Goal: Transaction & Acquisition: Purchase product/service

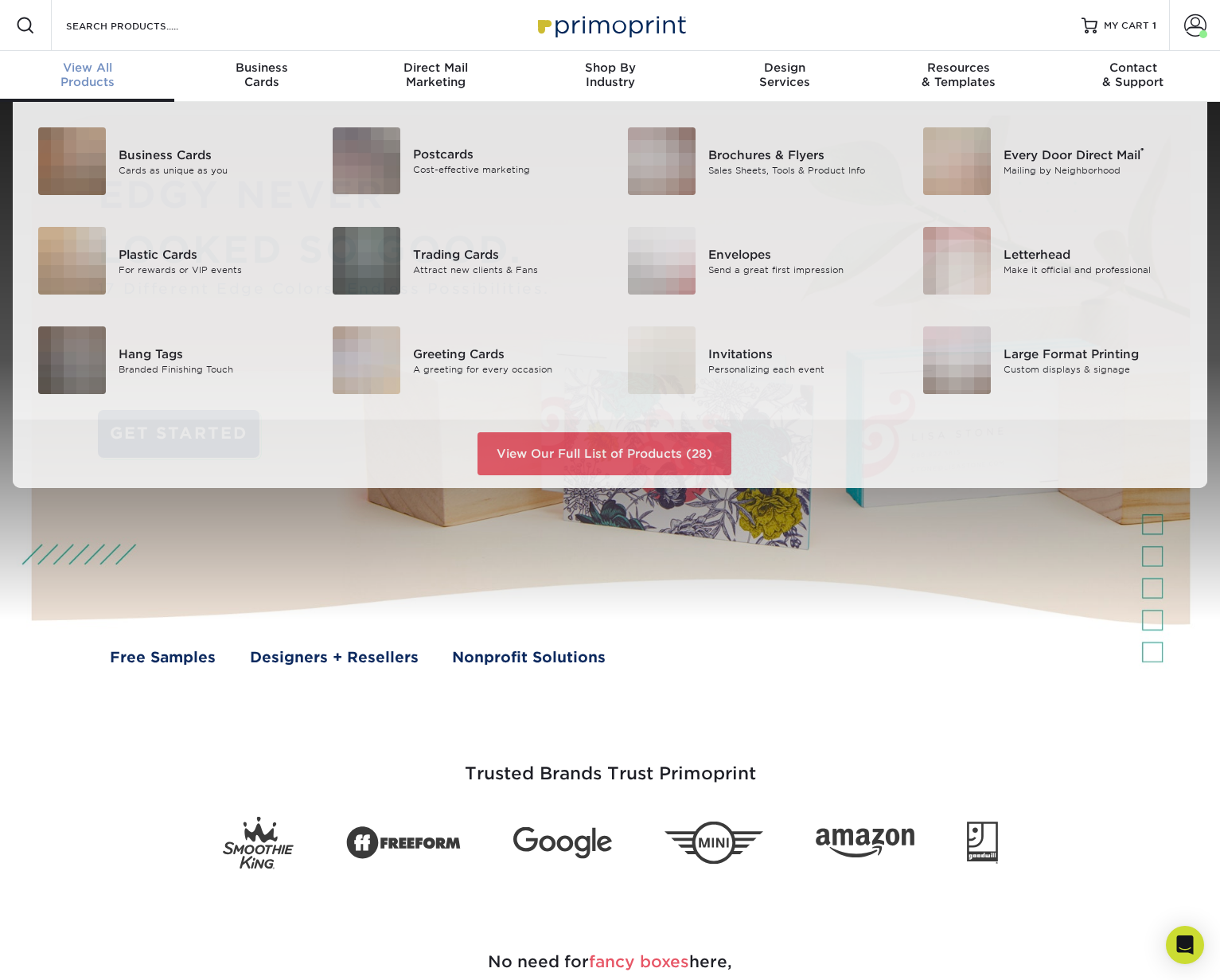
click at [73, 74] on span "View All" at bounding box center [87, 67] width 174 height 14
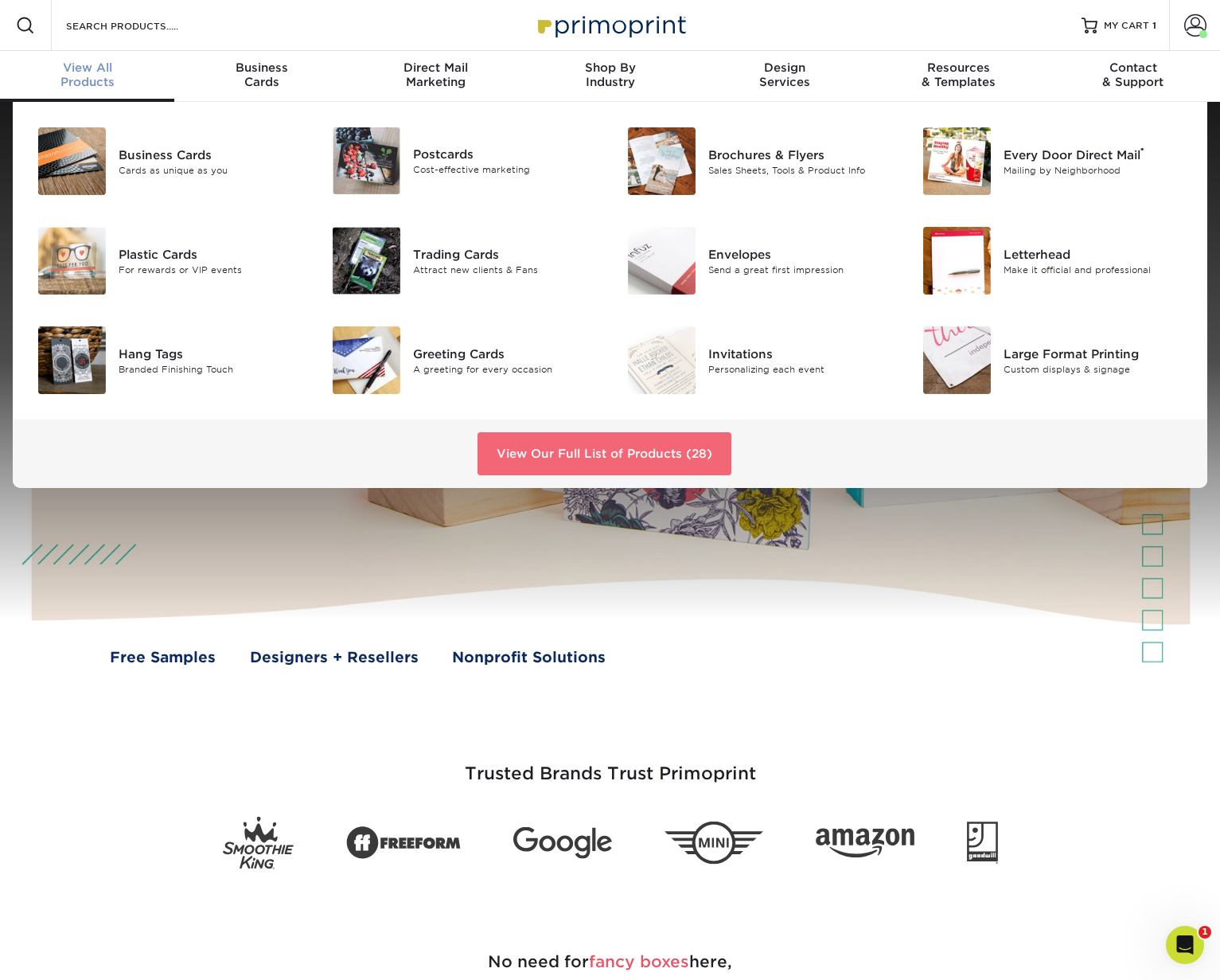
click at [576, 452] on link "View Our Full List of Products (28)" at bounding box center [604, 453] width 254 height 43
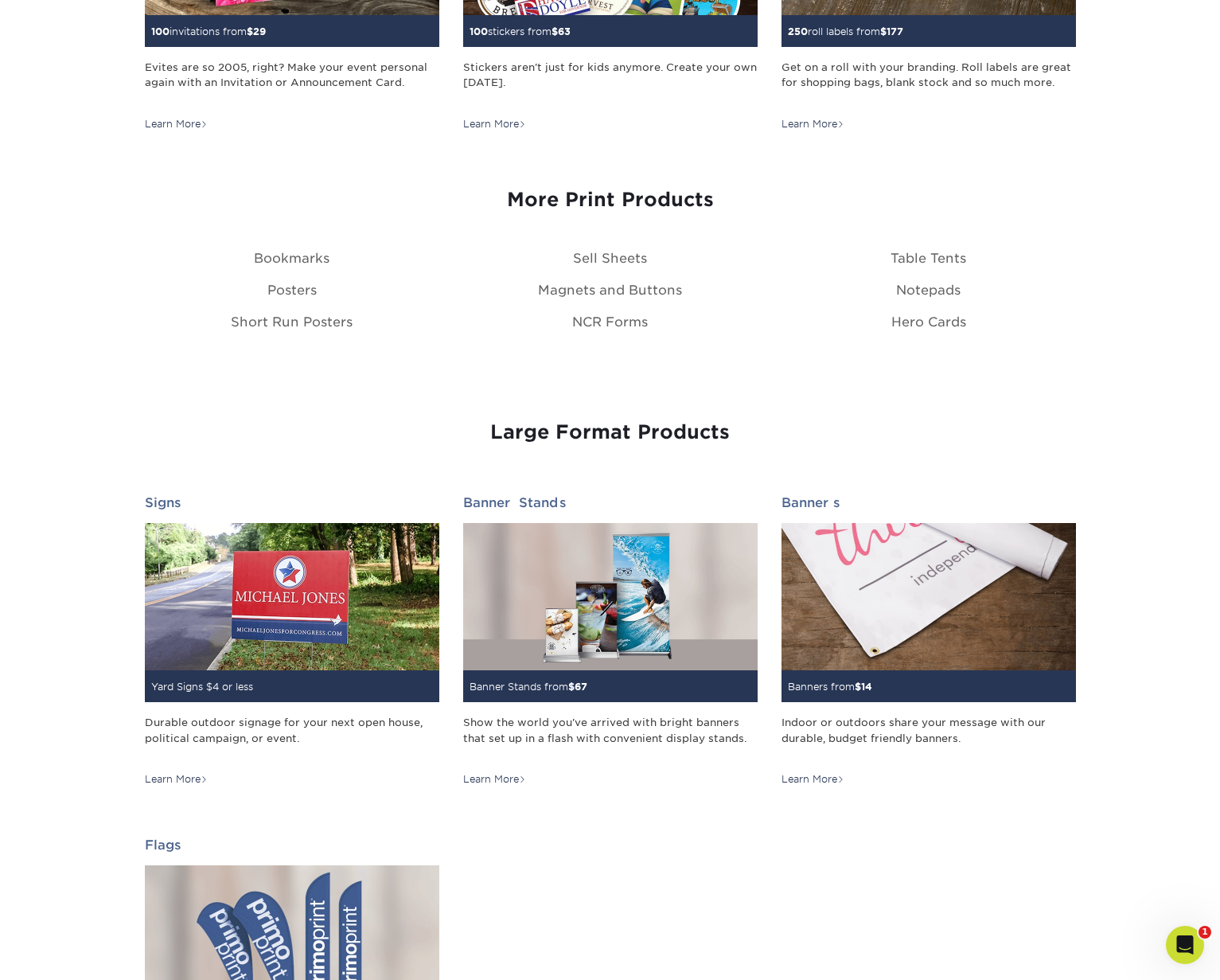
click at [931, 298] on div "Notepads" at bounding box center [929, 290] width 318 height 20
click at [931, 292] on link "Notepads" at bounding box center [928, 290] width 64 height 15
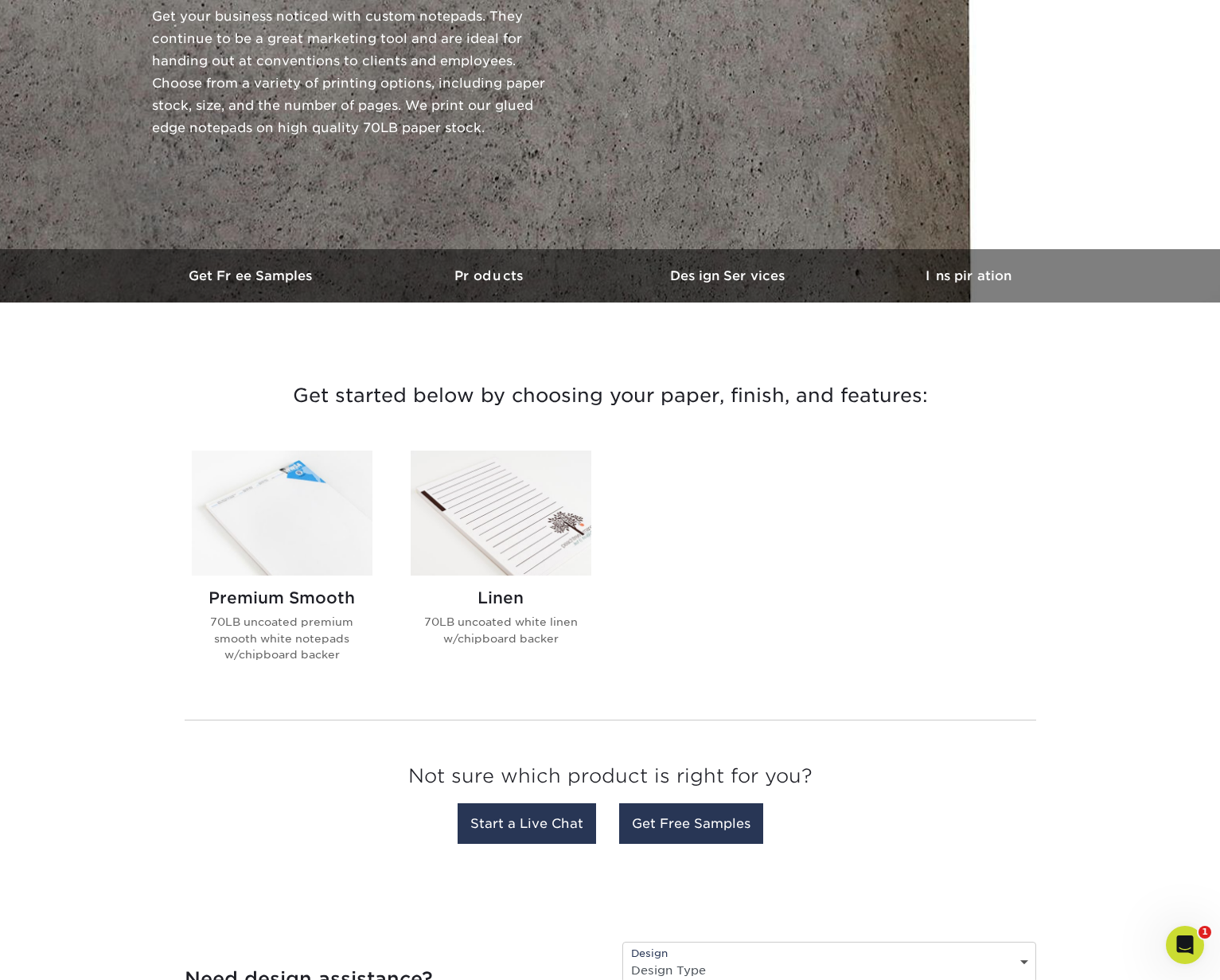
scroll to position [300, 0]
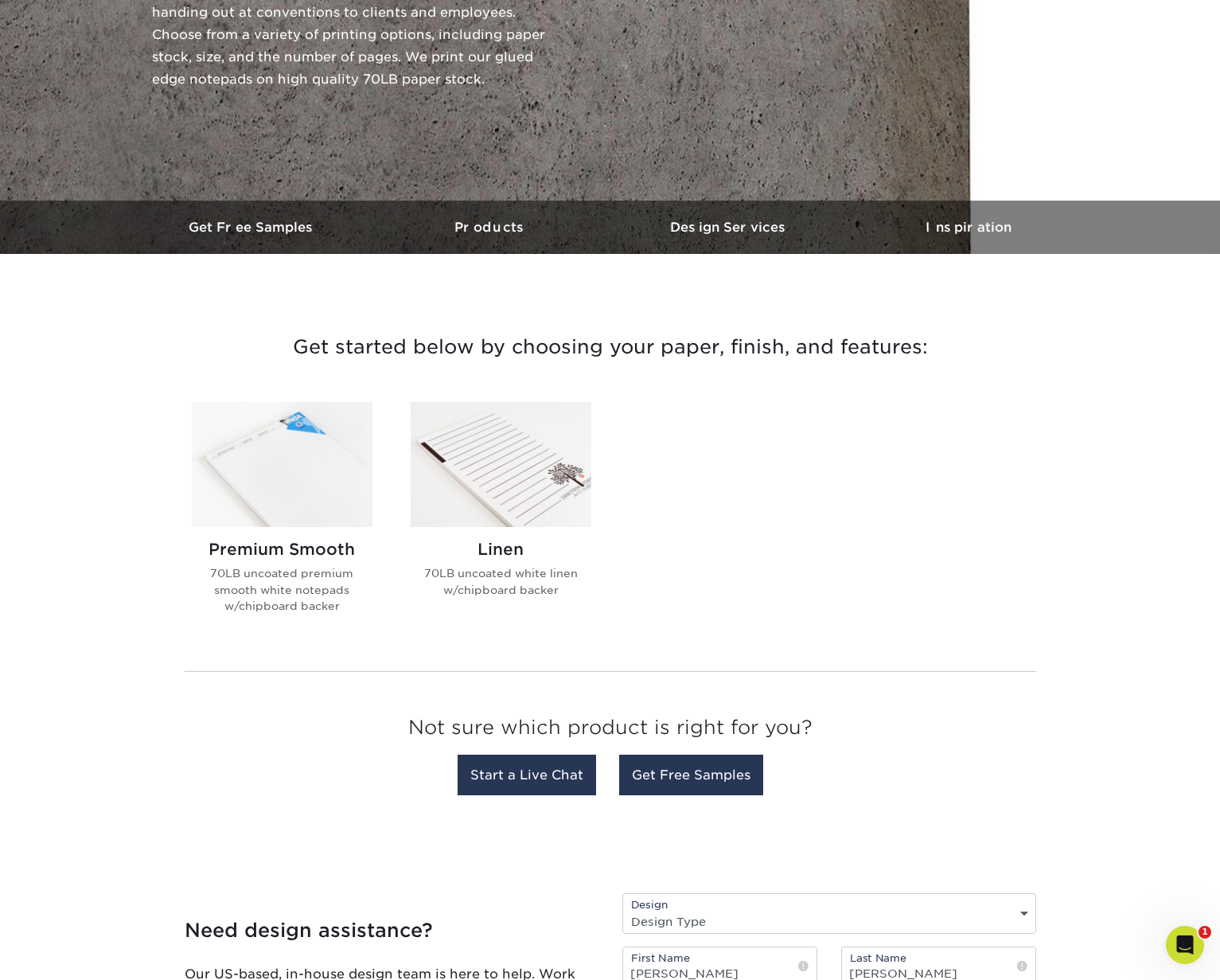
click at [273, 548] on h2 "Premium Smooth" at bounding box center [282, 549] width 181 height 20
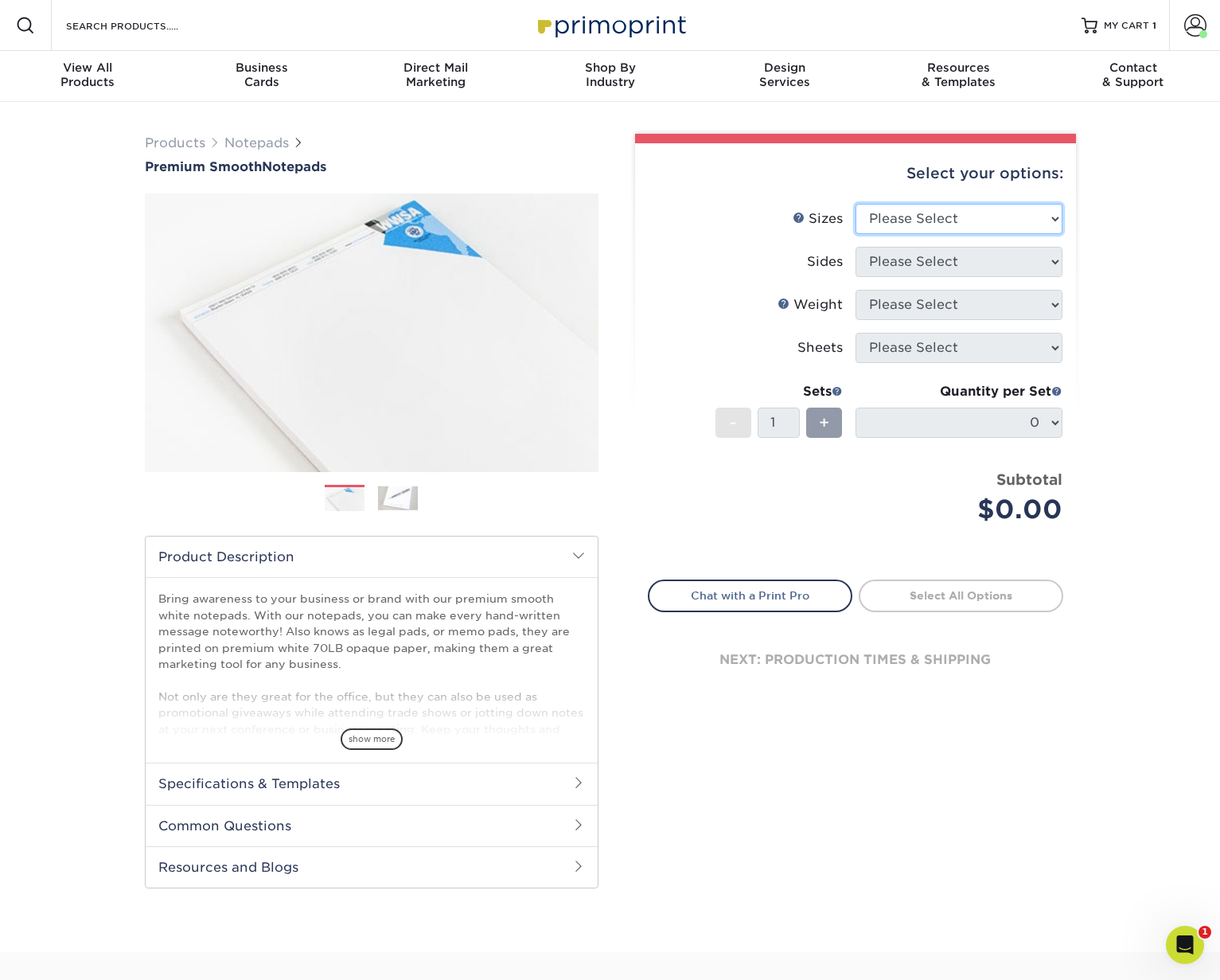
click at [977, 213] on select "Please Select 3.5" x 8.5" 4" x 6" 4.25" x 5.5" 5.5" x 8.5" 8.5" x 11"" at bounding box center [959, 219] width 207 height 30
select select "4.00x6.00"
click at [855, 204] on select "Please Select 3.5" x 8.5" 4" x 6" 4.25" x 5.5" 5.5" x 8.5" 8.5" x 11"" at bounding box center [959, 219] width 207 height 30
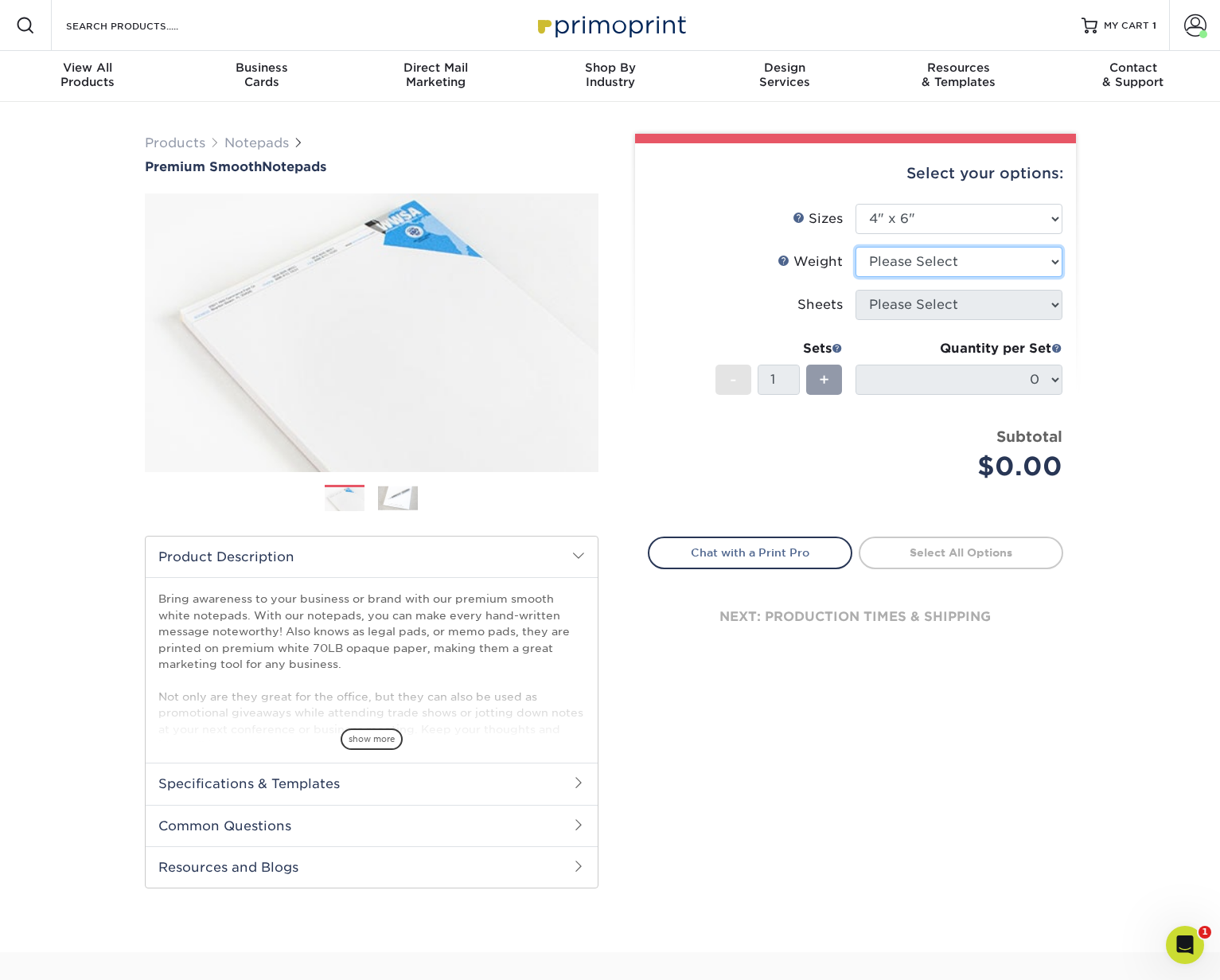
click at [970, 261] on select "Please Select 70LB" at bounding box center [959, 262] width 207 height 30
click at [981, 257] on select "Please Select 70LB" at bounding box center [959, 262] width 207 height 30
select select "70LB"
click at [855, 247] on select "Please Select 70LB" at bounding box center [959, 262] width 207 height 30
click at [967, 310] on select "Please Select 25 50" at bounding box center [959, 304] width 207 height 30
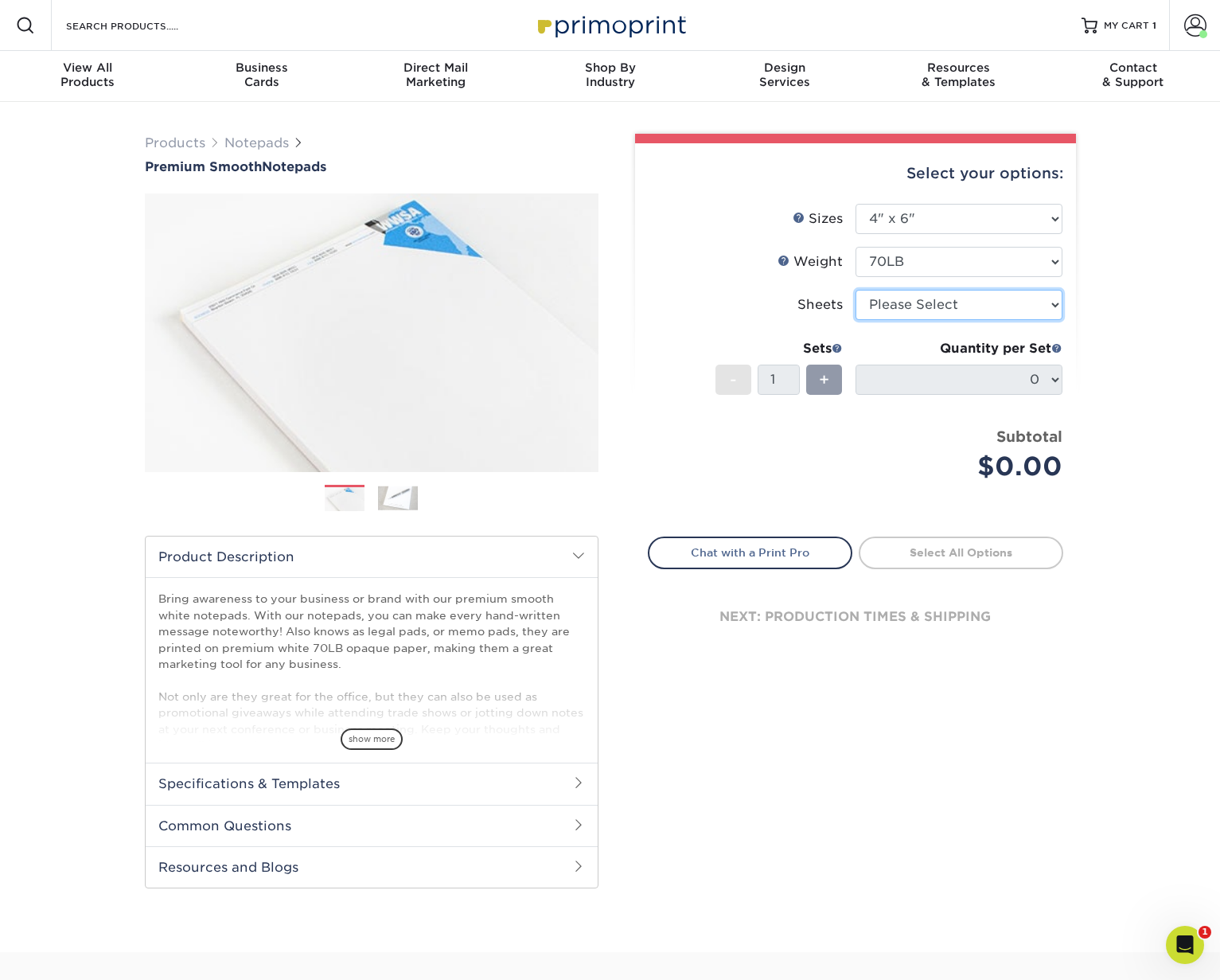
select select "25"
click at [855, 289] on select "Please Select 25 50" at bounding box center [959, 304] width 207 height 30
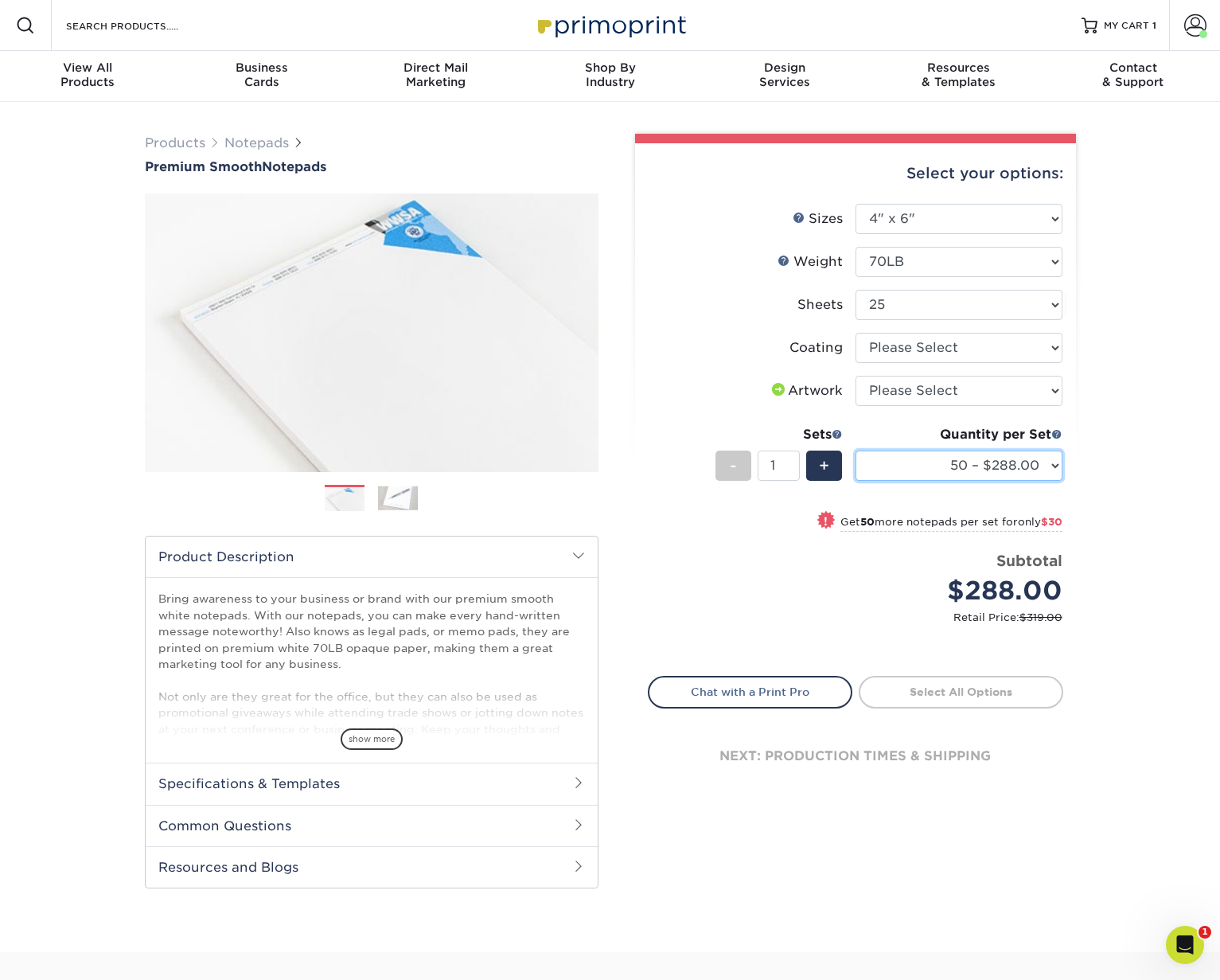
click at [1039, 460] on select "50 – $288.00 100 – $318.00 250 – $771.00 500 – $1421.00 1000 – $2357.00" at bounding box center [959, 465] width 207 height 30
select select "100 – $318.00"
click at [855, 450] on select "50 – $288.00 100 – $318.00 250 – $771.00 500 – $1421.00 1000 – $2357.00" at bounding box center [959, 465] width 207 height 30
click at [1019, 300] on select "Please Select 25 50" at bounding box center [959, 304] width 207 height 30
select select "50"
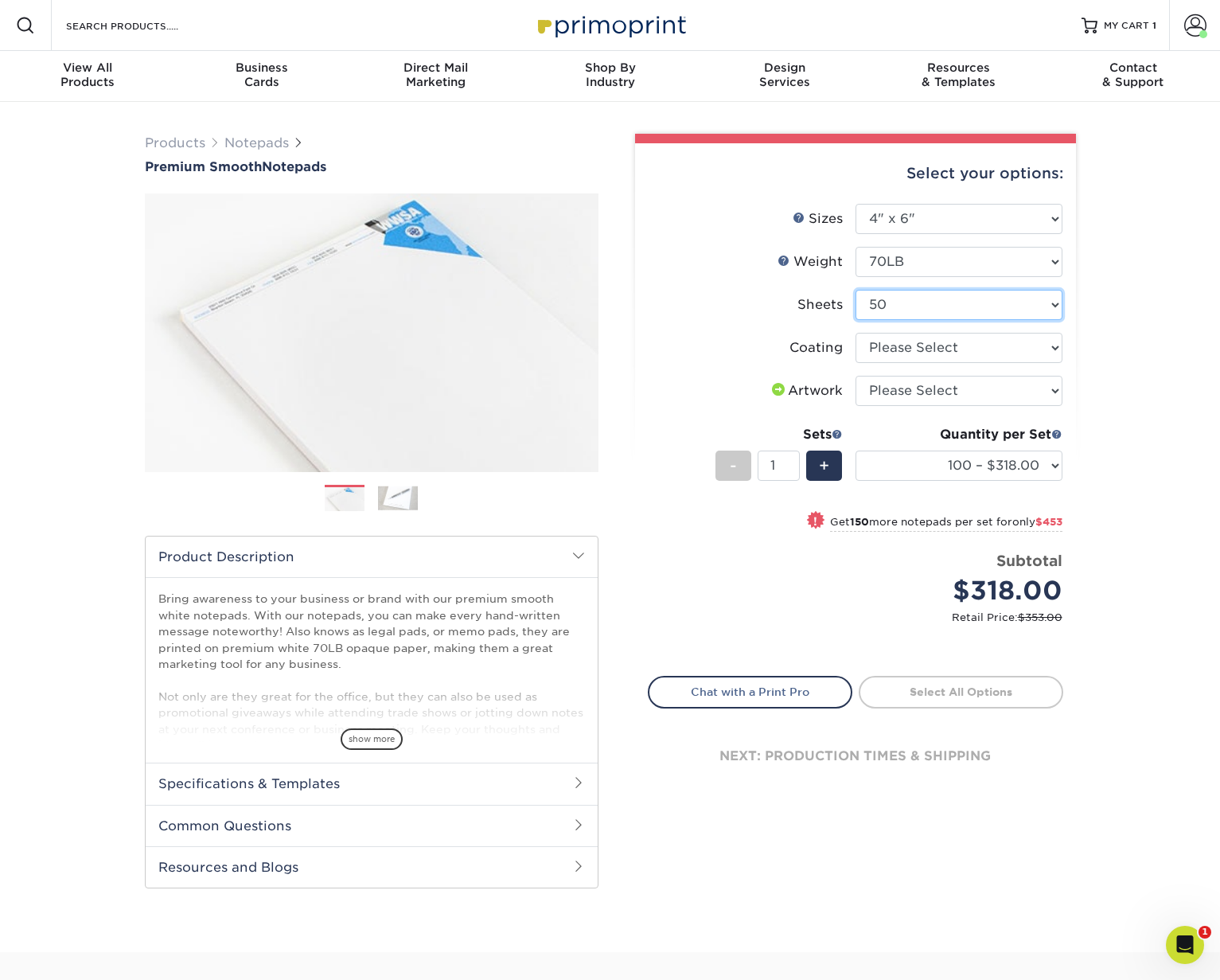
click at [855, 289] on select "Please Select 25 50" at bounding box center [959, 304] width 207 height 30
click at [1048, 466] on select "50 – $378.00 100 – $511.00 250 – $1209.00 500 – $2100.00 1000 – $3596.00" at bounding box center [959, 465] width 207 height 30
click at [855, 450] on select "50 – $378.00 100 – $511.00 250 – $1209.00 500 – $2100.00 1000 – $3596.00" at bounding box center [959, 465] width 207 height 30
click at [1052, 466] on select "50 – $378.00 100 – $511.00 250 – $1209.00 500 – $2100.00 1000 – $3596.00" at bounding box center [959, 465] width 207 height 30
select select "250 – $1209.00"
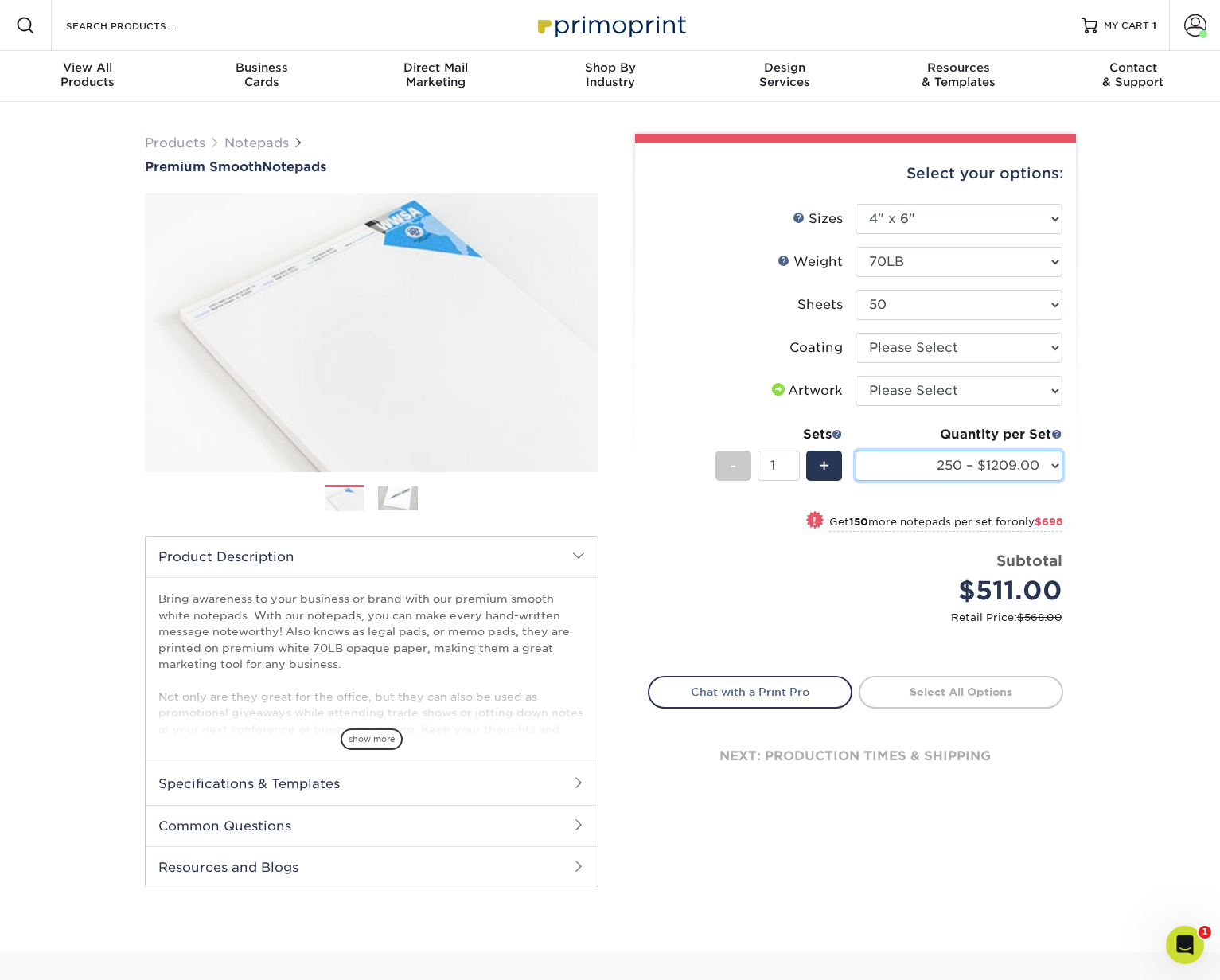
click at [855, 450] on select "50 – $378.00 100 – $511.00 250 – $1209.00 500 – $2100.00 1000 – $3596.00" at bounding box center [959, 465] width 207 height 30
